Goal: Transaction & Acquisition: Obtain resource

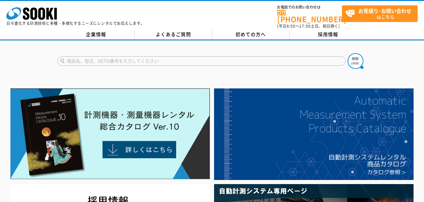
click at [128, 58] on input "text" at bounding box center [201, 60] width 288 height 9
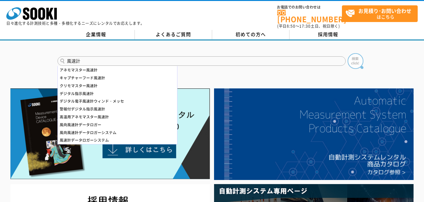
type input "風速計"
click at [354, 56] on img at bounding box center [355, 61] width 16 height 16
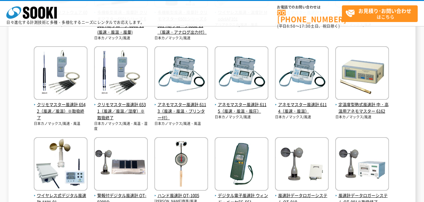
scroll to position [252, 0]
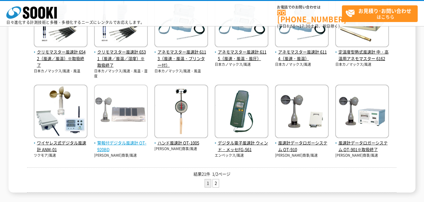
click at [118, 144] on span "警報付デジタル風速計 OT-920BD" at bounding box center [121, 146] width 54 height 13
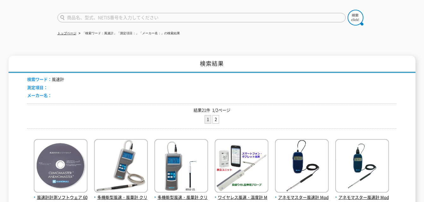
scroll to position [0, 0]
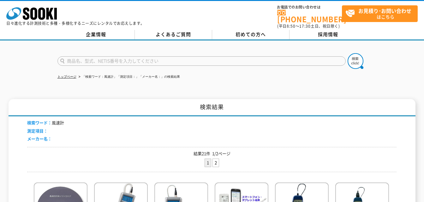
click at [124, 56] on input "text" at bounding box center [201, 60] width 288 height 9
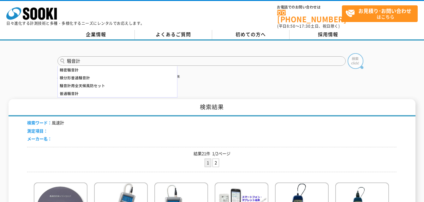
type input "騒音計"
click at [357, 62] on img at bounding box center [355, 61] width 16 height 16
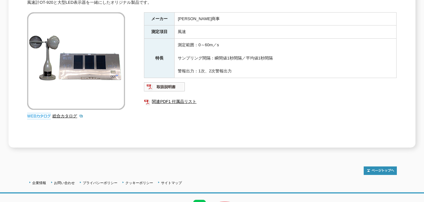
scroll to position [95, 0]
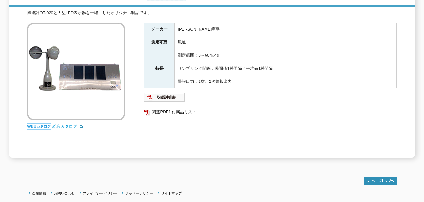
click at [66, 124] on link "総合カタログ" at bounding box center [67, 126] width 31 height 5
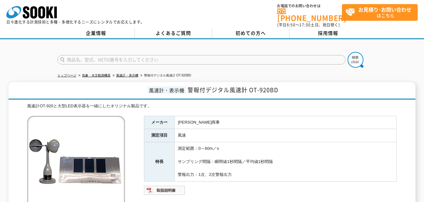
scroll to position [0, 0]
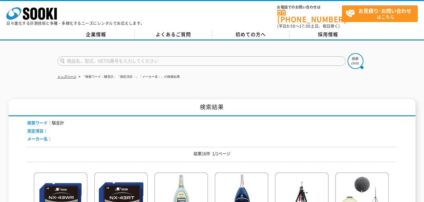
click at [116, 58] on input "text" at bounding box center [201, 60] width 288 height 9
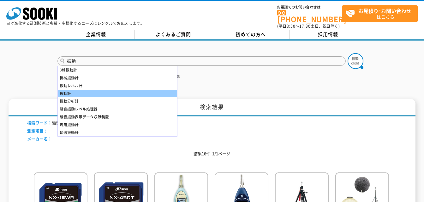
click at [77, 90] on div "振動計" at bounding box center [117, 94] width 119 height 8
type input "振動計"
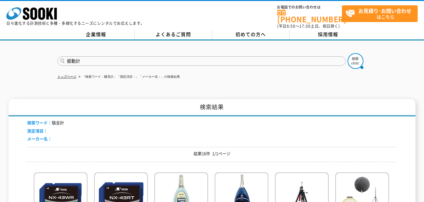
click at [354, 56] on img at bounding box center [355, 61] width 16 height 16
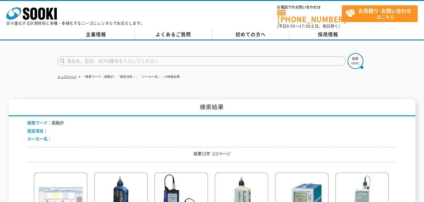
click at [115, 56] on input "text" at bounding box center [201, 60] width 288 height 9
type input "騒音振動大型表示器"
click at [351, 54] on img at bounding box center [355, 61] width 16 height 16
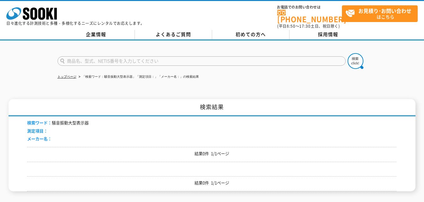
click at [147, 58] on input "text" at bounding box center [201, 60] width 288 height 9
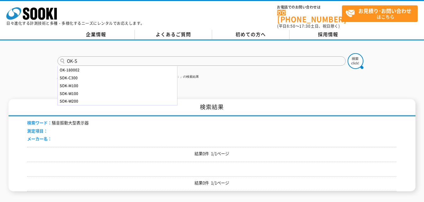
type input "OK-S"
click at [347, 53] on button at bounding box center [355, 61] width 16 height 16
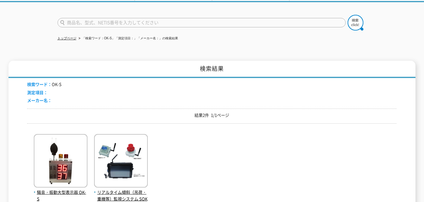
scroll to position [95, 0]
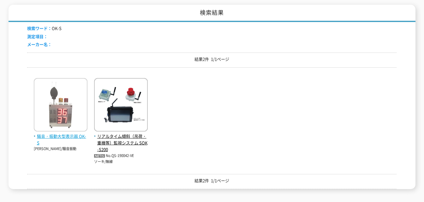
click at [52, 133] on span "騒音・振動大型表示器 OK-S" at bounding box center [61, 139] width 54 height 13
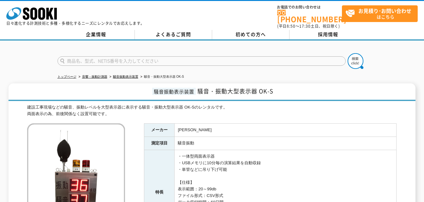
scroll to position [95, 0]
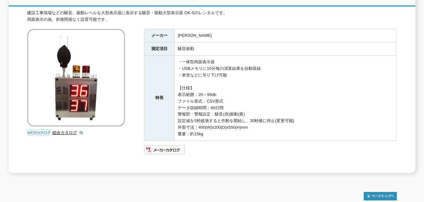
click at [66, 125] on div "総合カタログ" at bounding box center [76, 84] width 99 height 110
click at [66, 131] on link "総合カタログ" at bounding box center [67, 133] width 31 height 5
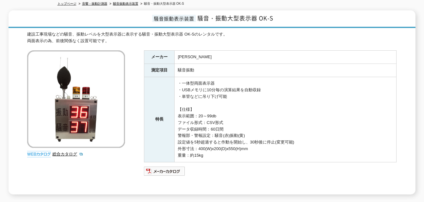
scroll to position [63, 0]
